Goal: Task Accomplishment & Management: Complete application form

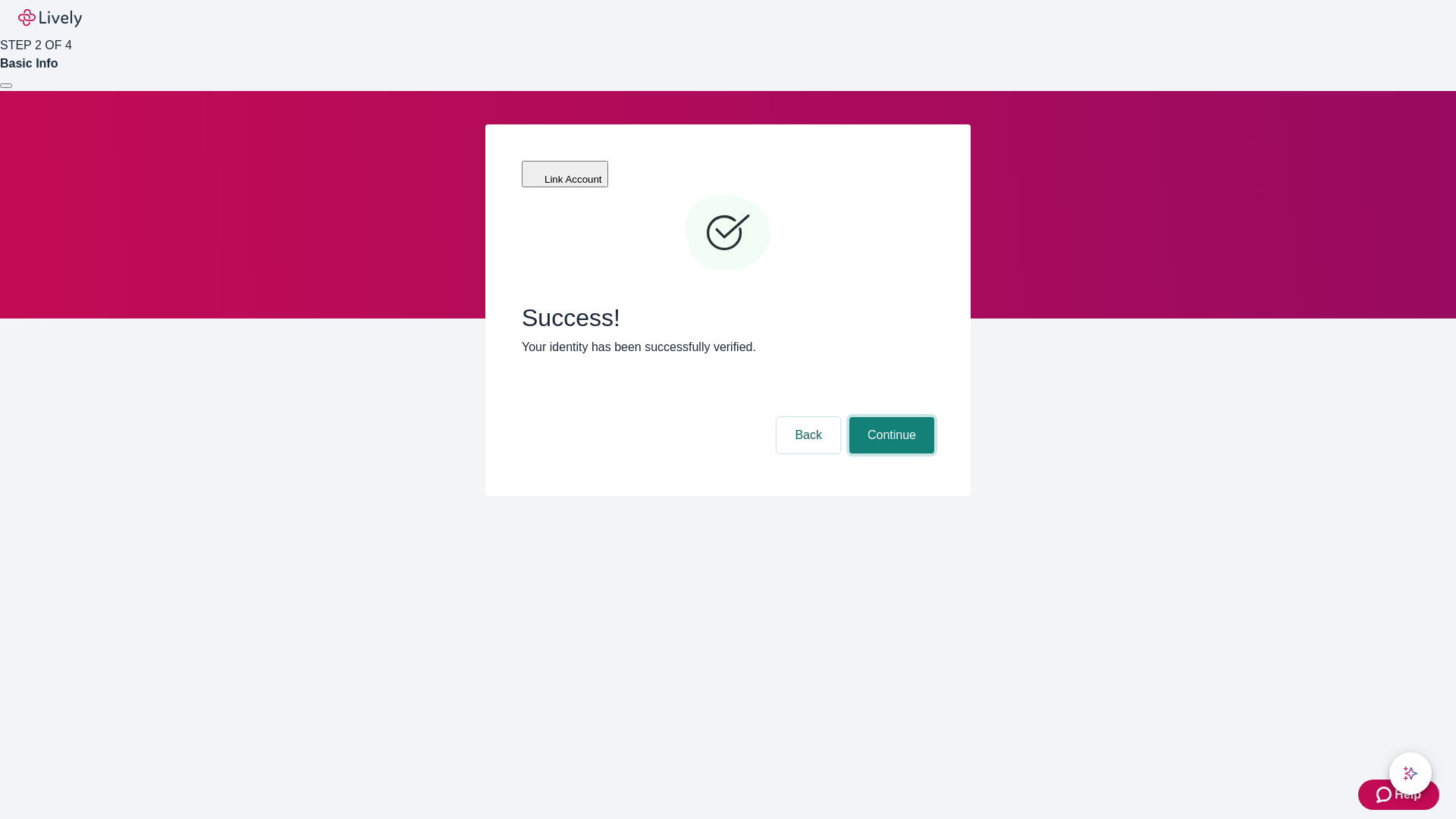
click at [889, 417] on button "Continue" at bounding box center [892, 435] width 85 height 37
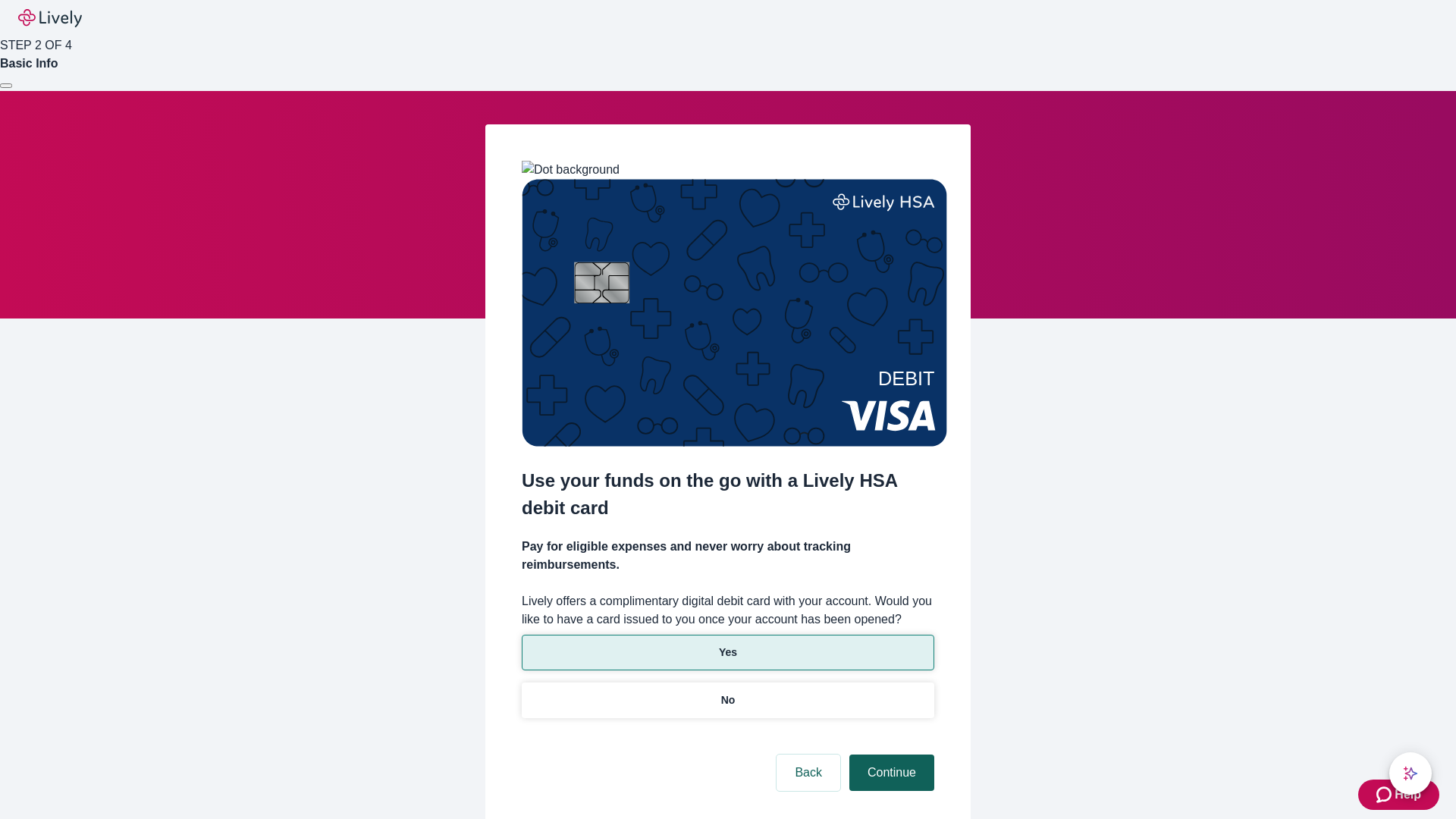
click at [727, 644] on p "Yes" at bounding box center [728, 652] width 18 height 16
click at [889, 754] on button "Continue" at bounding box center [892, 772] width 85 height 37
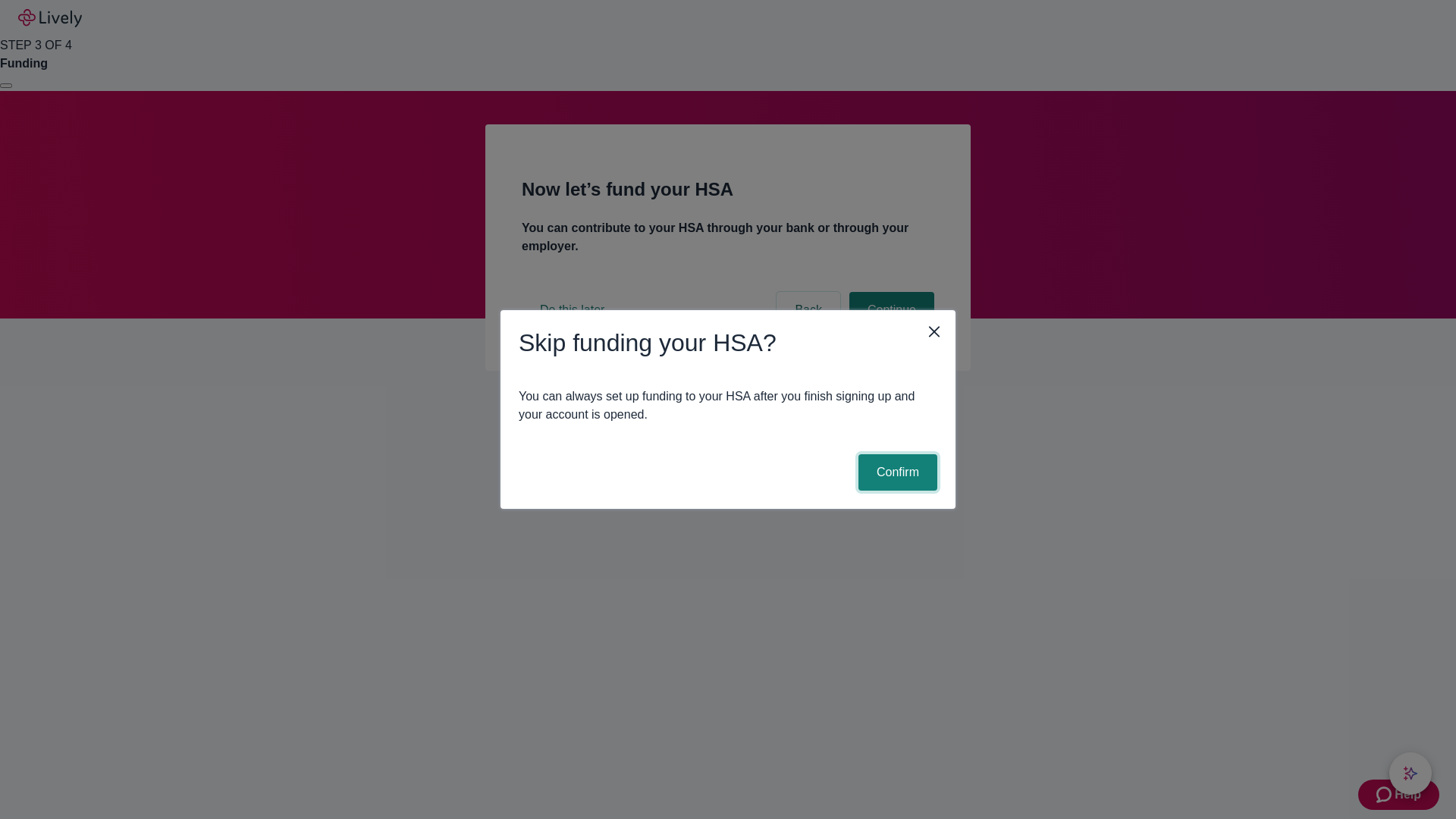
click at [896, 472] on button "Confirm" at bounding box center [898, 472] width 79 height 37
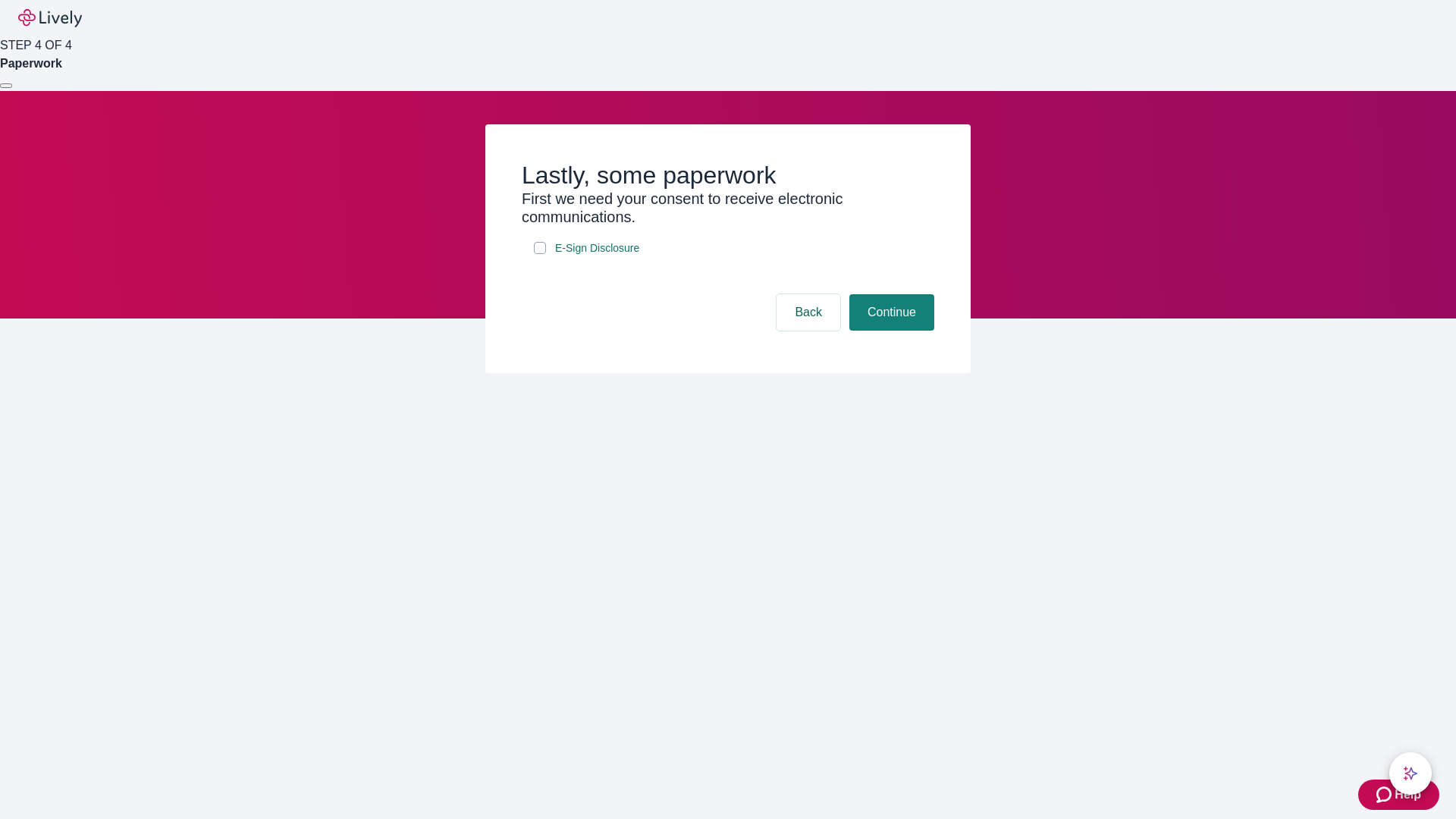
click at [540, 254] on input "E-Sign Disclosure" at bounding box center [541, 248] width 13 height 13
checkbox input "true"
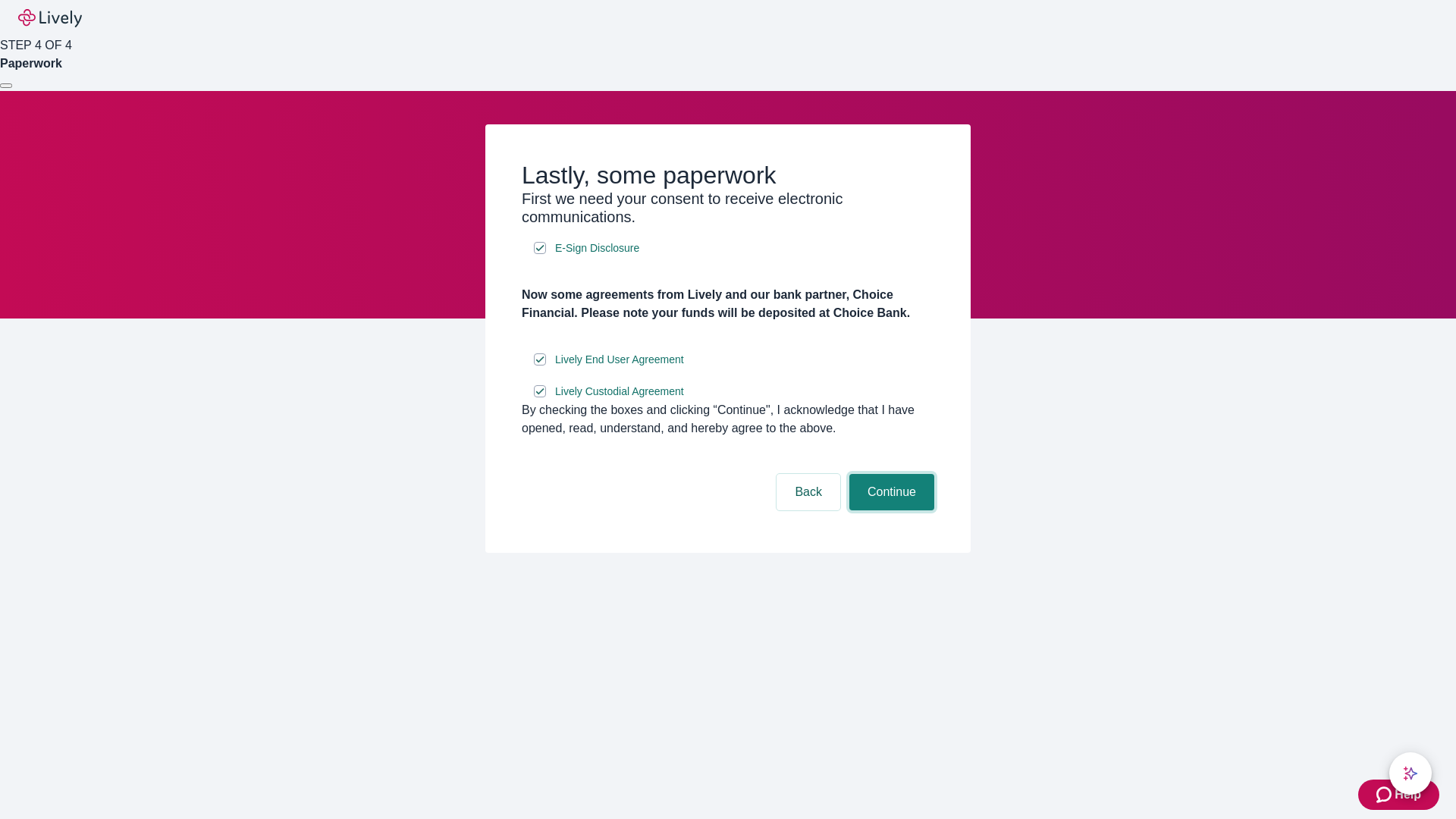
click at [889, 510] on button "Continue" at bounding box center [892, 492] width 85 height 37
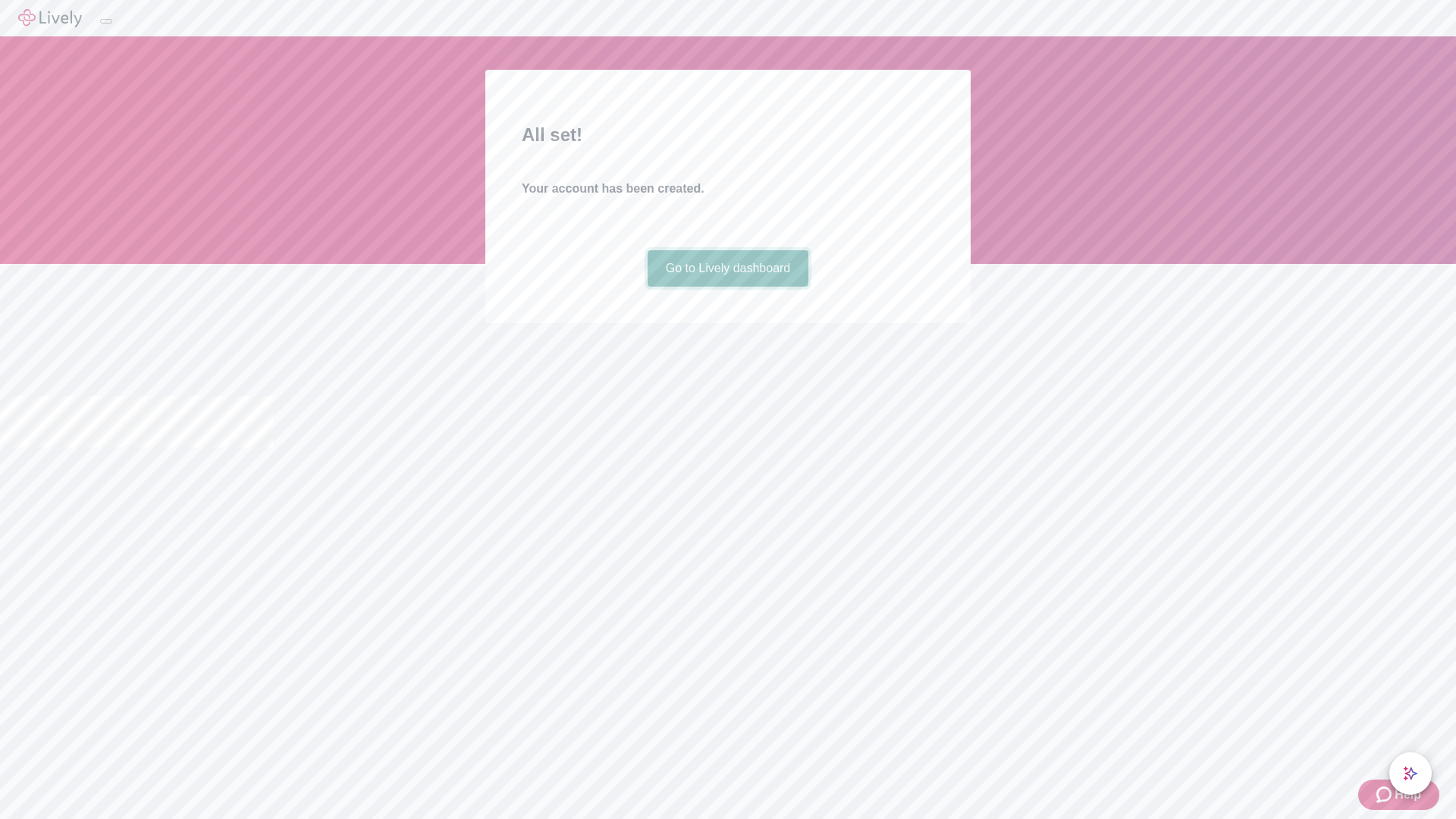
click at [727, 287] on link "Go to Lively dashboard" at bounding box center [729, 268] width 161 height 37
